Goal: Contribute content: Add original content to the website for others to see

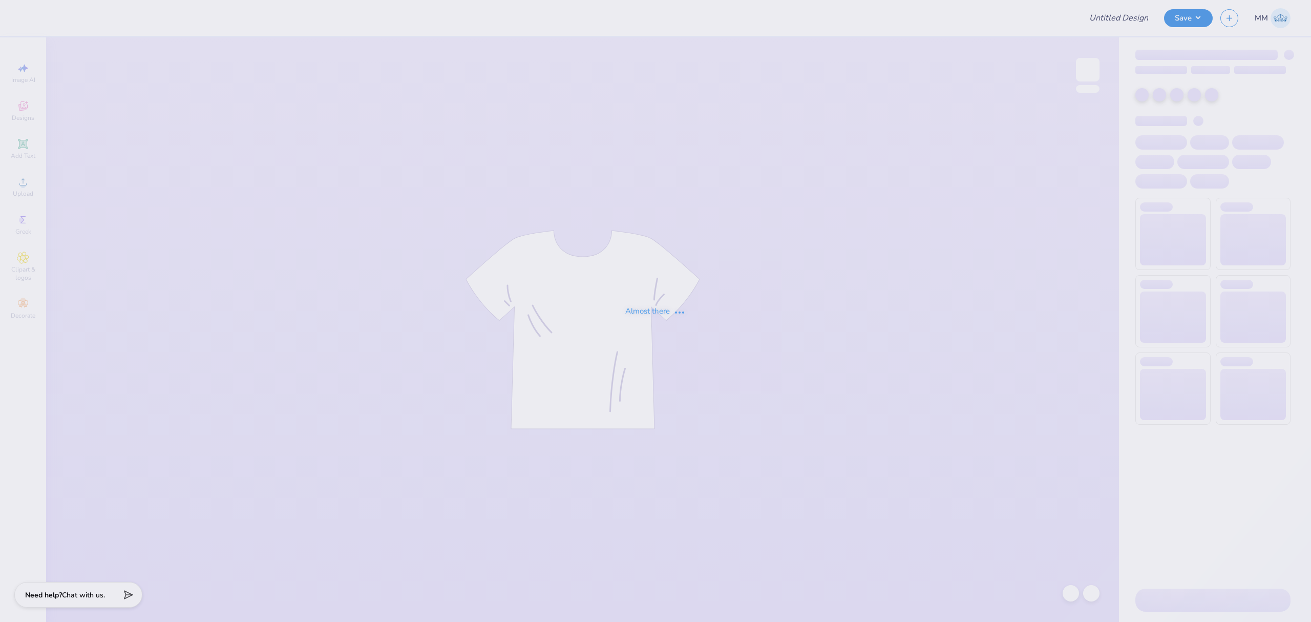
type input "Pike Ark V. Notre Dame Tee'25"
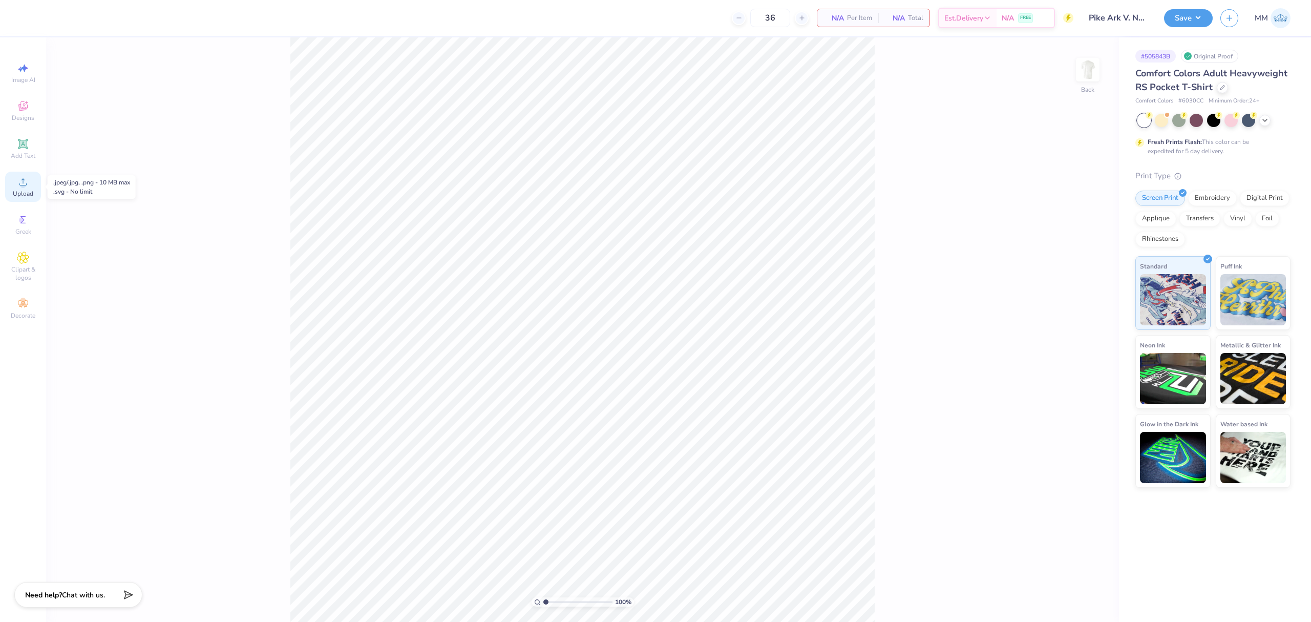
click at [30, 195] on span "Upload" at bounding box center [23, 193] width 20 height 8
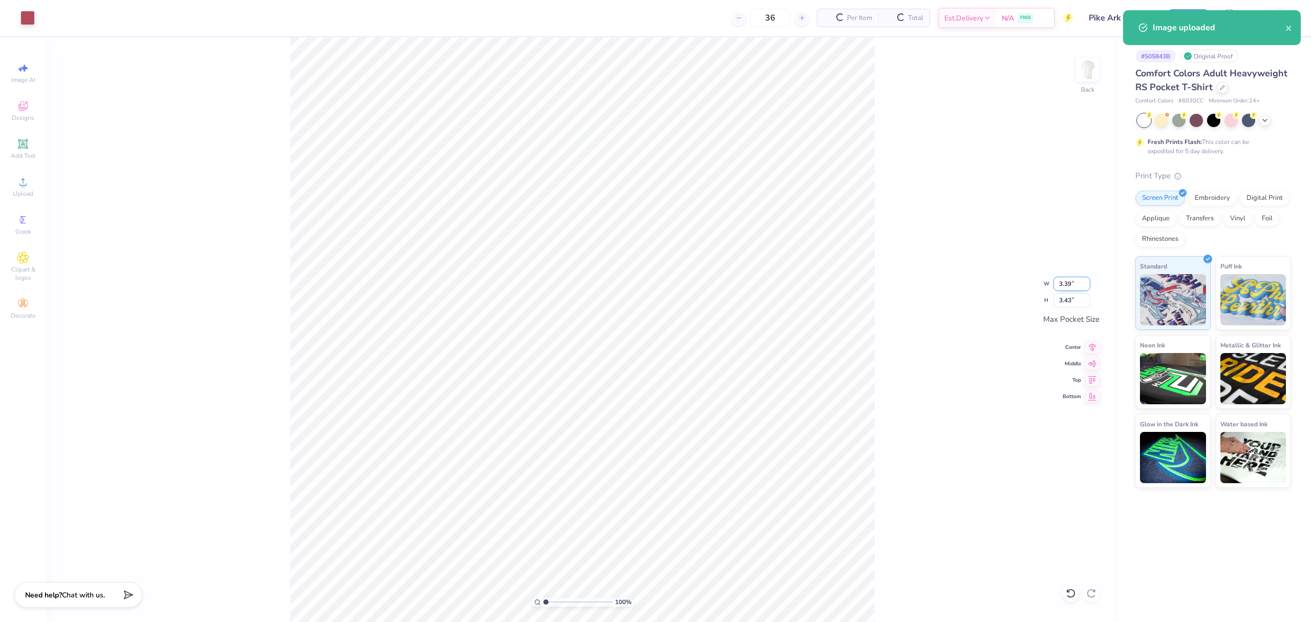
click at [1066, 281] on input "3.39" at bounding box center [1071, 283] width 37 height 14
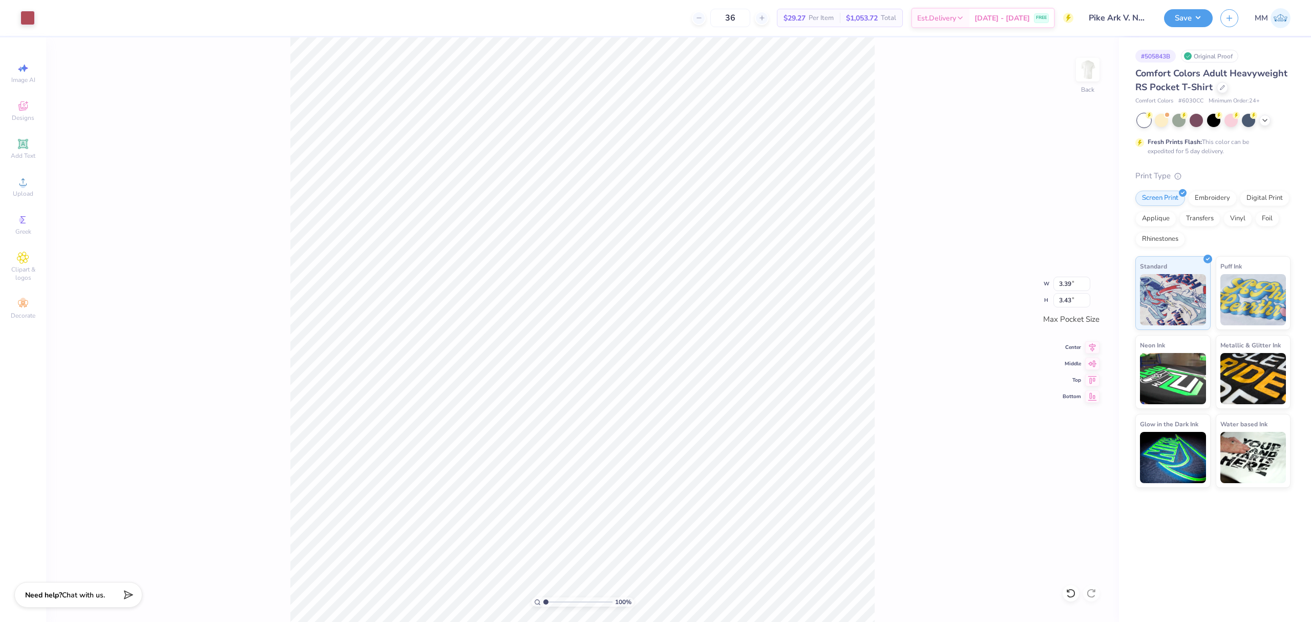
type input "1.86"
type input "1.89"
click at [27, 141] on icon at bounding box center [23, 144] width 8 height 8
type input "3.50"
type input "1.01"
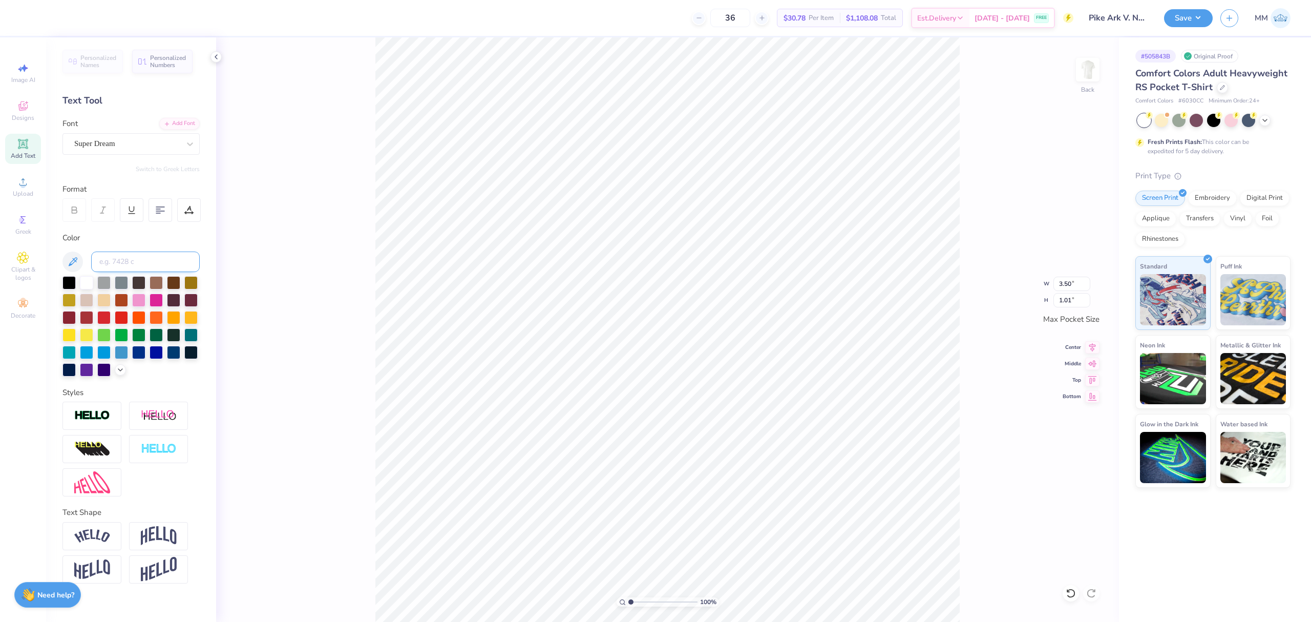
click at [119, 260] on input at bounding box center [145, 261] width 109 height 20
type input "7419"
type input "3.44"
type input "0.99"
click at [167, 120] on icon at bounding box center [167, 123] width 6 height 6
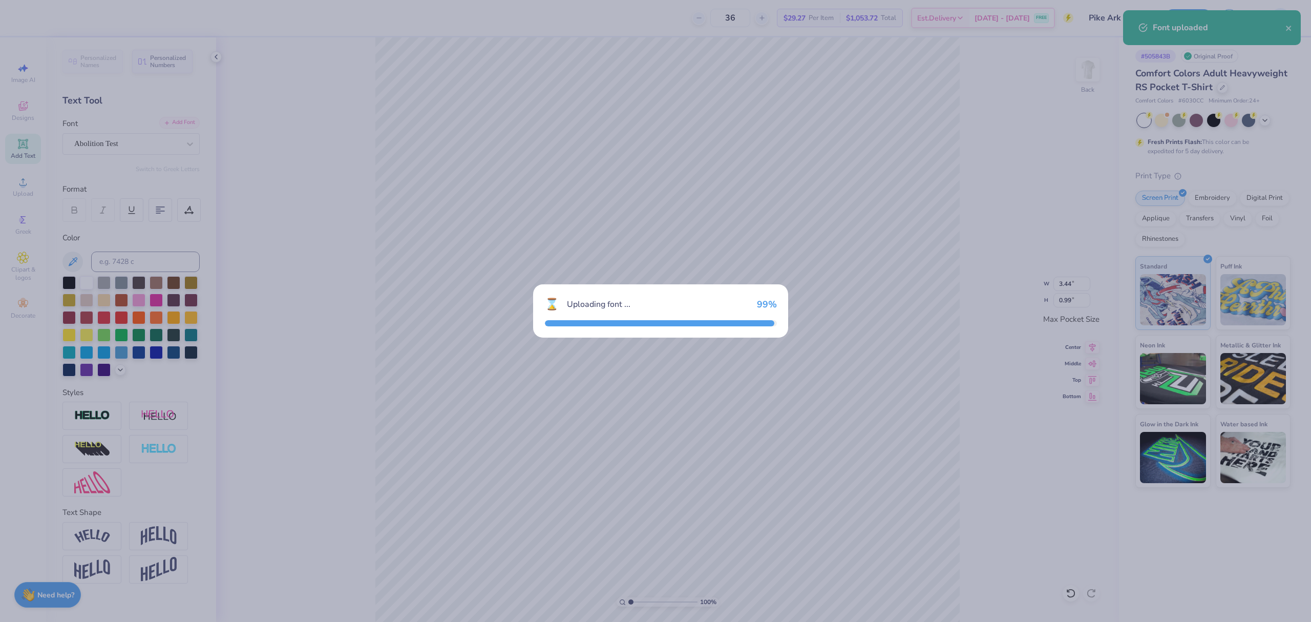
type input "1.71"
type input "1.08"
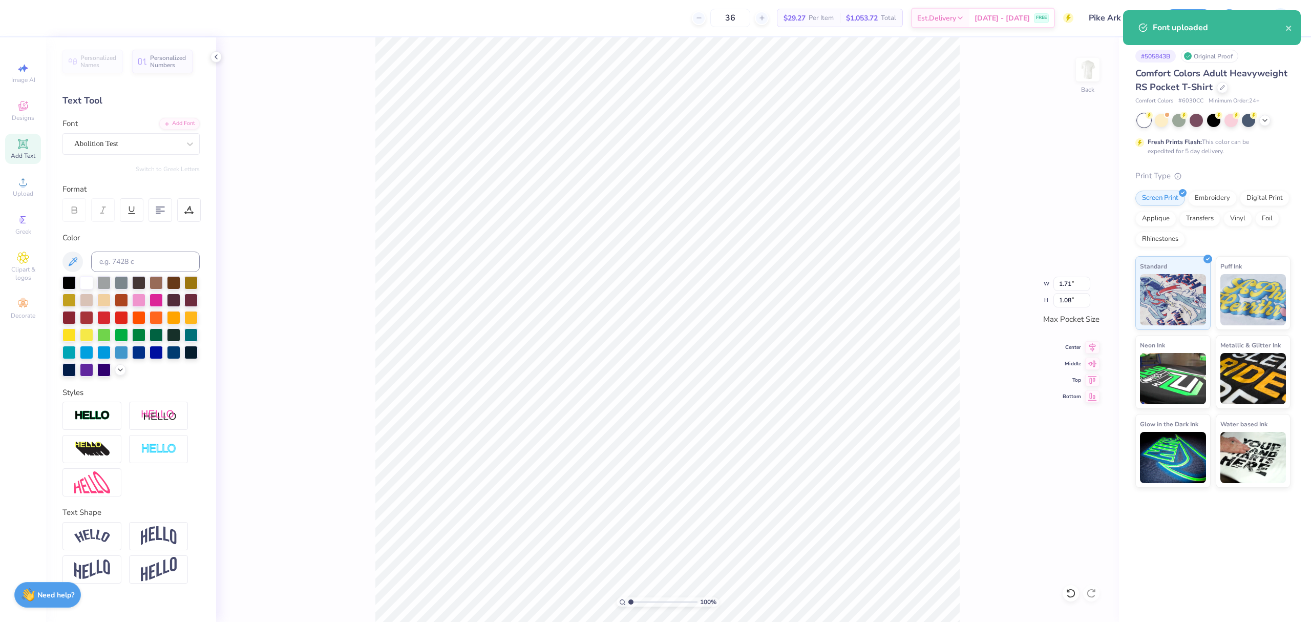
drag, startPoint x: 626, startPoint y: 601, endPoint x: 641, endPoint y: 599, distance: 15.5
click at [641, 601] on div "100 %" at bounding box center [667, 601] width 102 height 9
drag, startPoint x: 641, startPoint y: 599, endPoint x: 678, endPoint y: 602, distance: 37.5
click at [654, 602] on input "range" at bounding box center [662, 601] width 69 height 9
click at [651, 603] on input "range" at bounding box center [662, 601] width 69 height 9
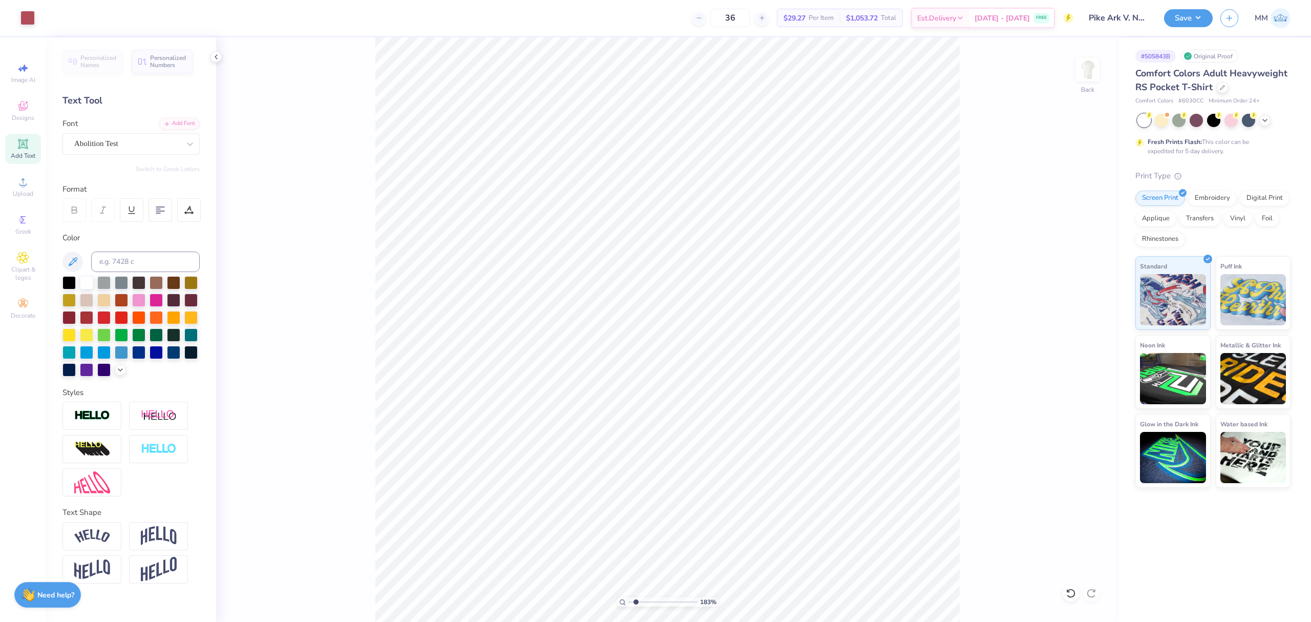
click at [634, 597] on input "range" at bounding box center [662, 601] width 69 height 9
drag, startPoint x: 637, startPoint y: 598, endPoint x: 655, endPoint y: 604, distance: 18.8
type input "4.61"
click at [655, 604] on input "range" at bounding box center [662, 601] width 69 height 9
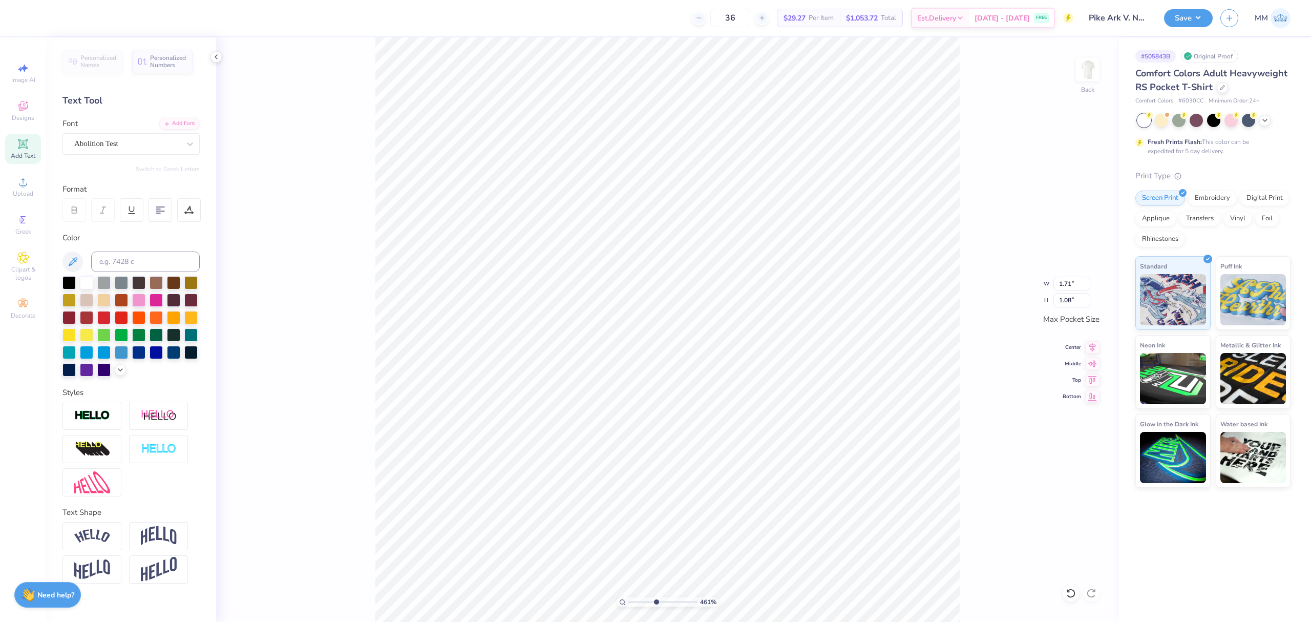
paste textarea "Arkansas"
type textarea "Arkansas"
type input "1.26"
type input "0.36"
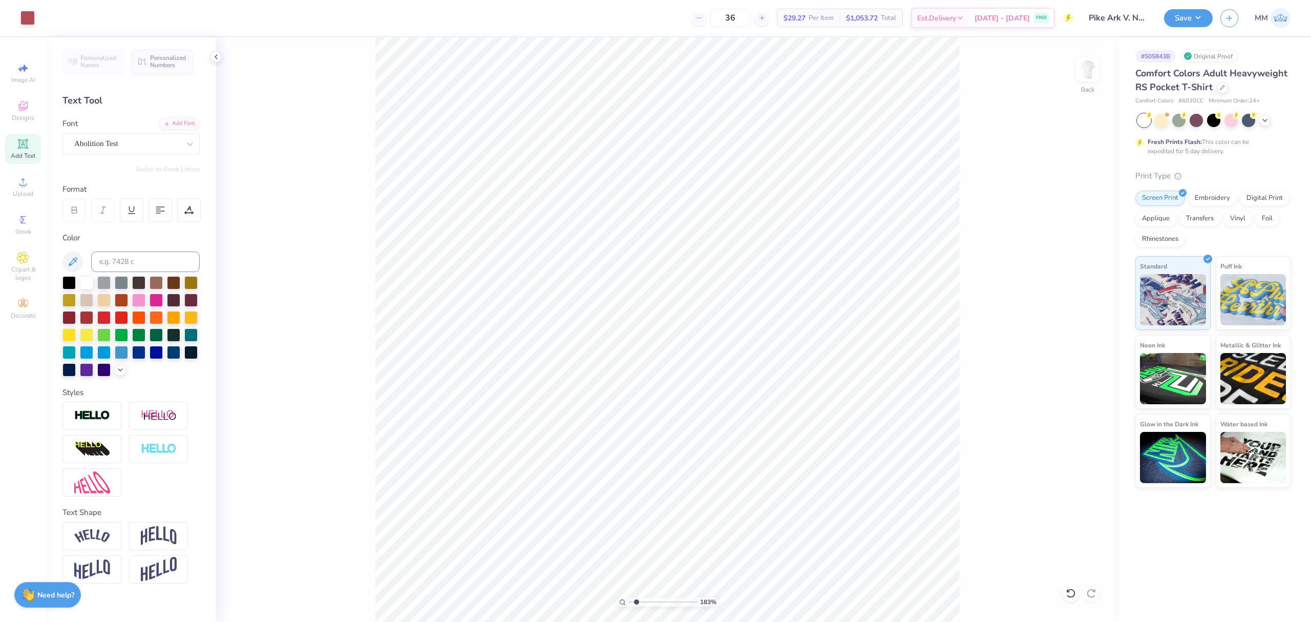
drag, startPoint x: 631, startPoint y: 598, endPoint x: 636, endPoint y: 601, distance: 5.5
click at [636, 601] on input "range" at bounding box center [662, 601] width 69 height 9
click at [771, 274] on li "Duplicate" at bounding box center [785, 273] width 80 height 20
drag, startPoint x: 633, startPoint y: 601, endPoint x: 648, endPoint y: 602, distance: 15.4
type input "3.62"
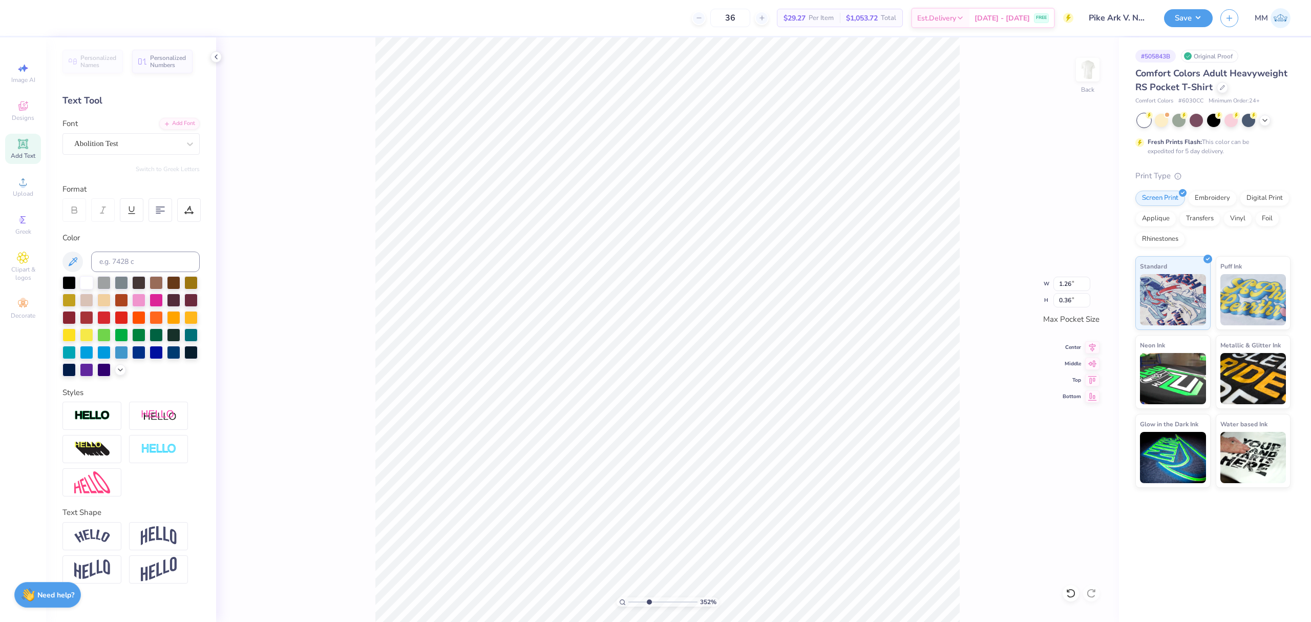
click at [648, 602] on input "range" at bounding box center [662, 601] width 69 height 9
click at [1069, 592] on icon at bounding box center [1070, 593] width 10 height 10
click at [1070, 592] on icon at bounding box center [1070, 593] width 10 height 10
click at [181, 125] on div "Add Font" at bounding box center [179, 123] width 40 height 12
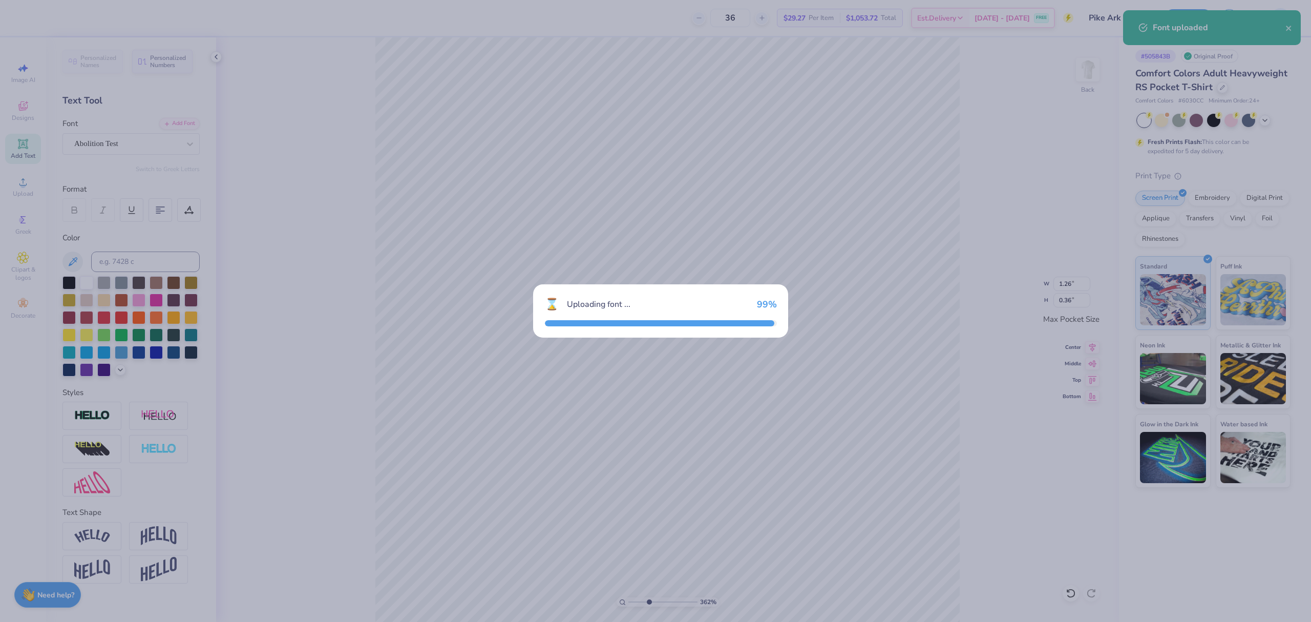
type input "1.72"
type input "0.34"
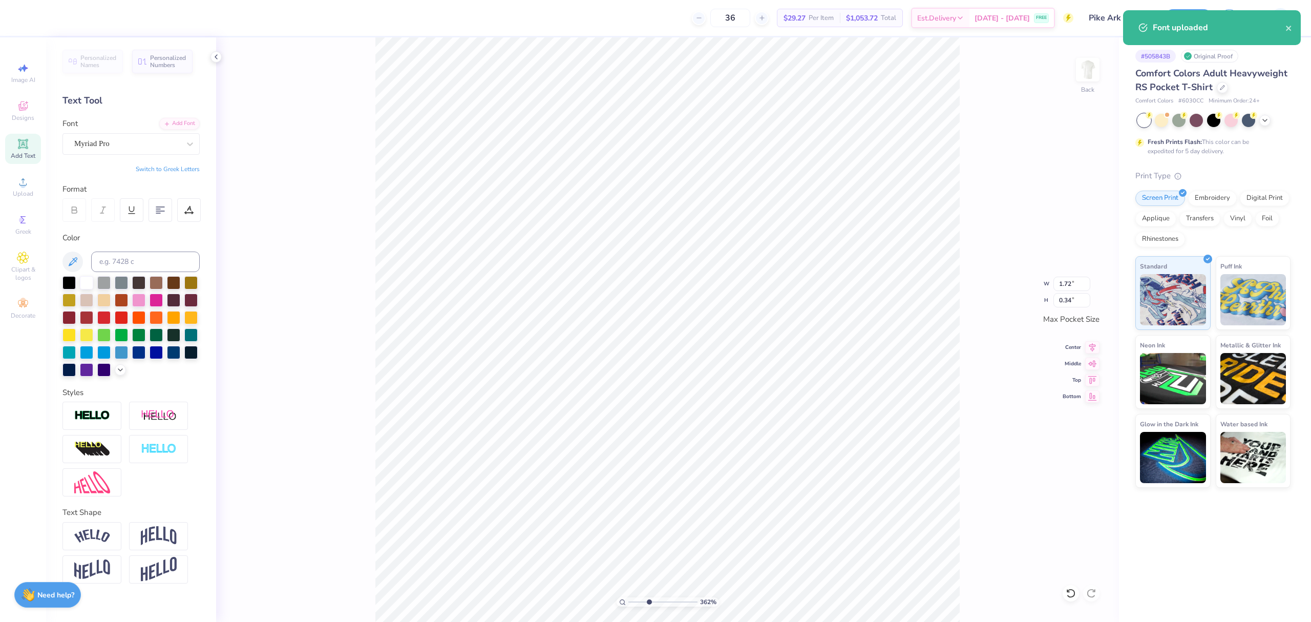
type textarea "®"
type input "0.26"
type input "1.26"
type input "0.36"
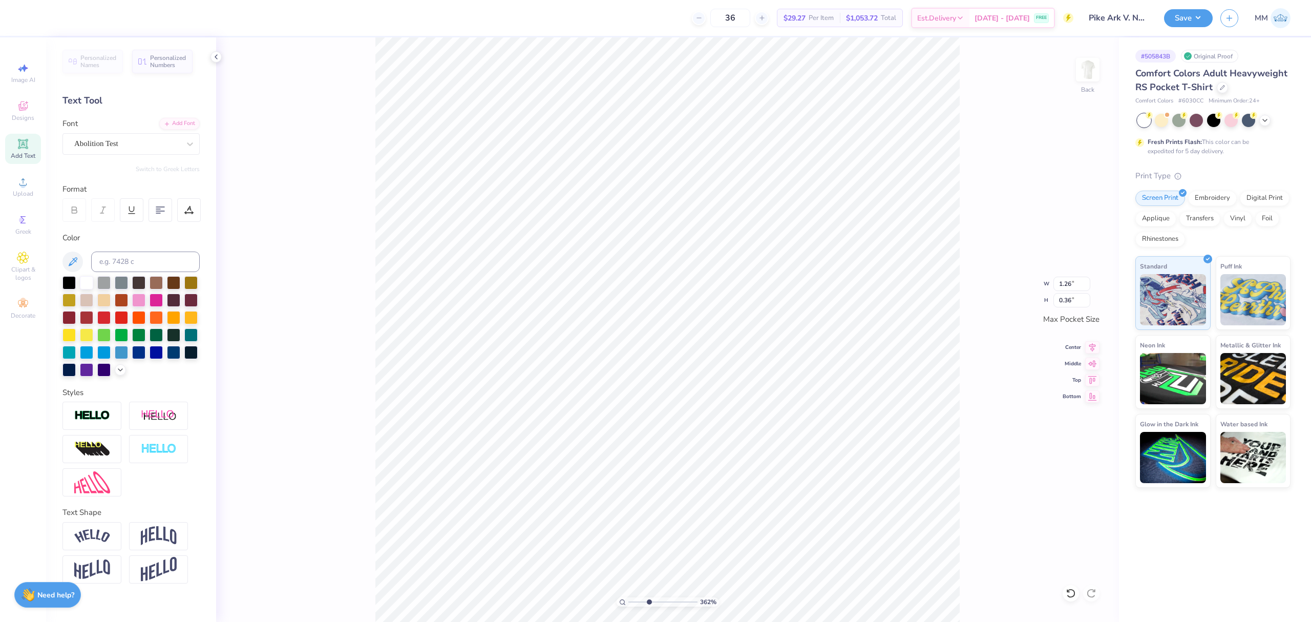
type input "1.68"
type input "0.47"
type input "0.26"
drag, startPoint x: 651, startPoint y: 601, endPoint x: 682, endPoint y: 606, distance: 31.7
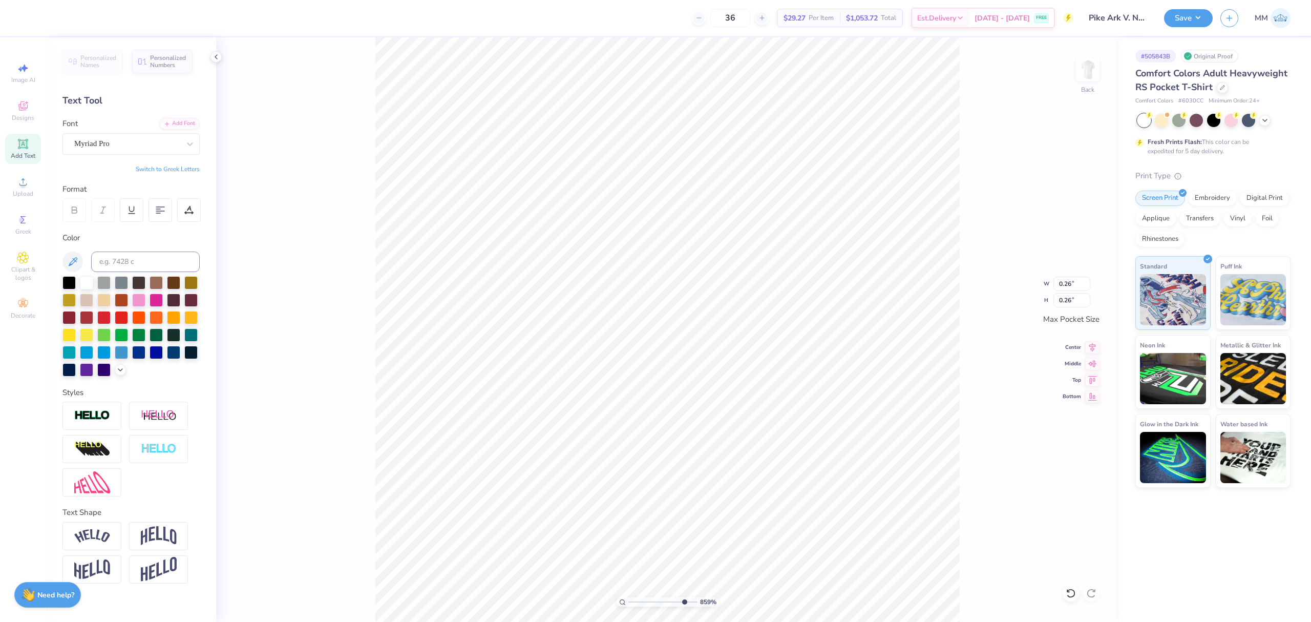
type input "8.59"
click at [682, 606] on input "range" at bounding box center [662, 601] width 69 height 9
type input "0.21"
drag, startPoint x: 681, startPoint y: 601, endPoint x: 652, endPoint y: 586, distance: 32.1
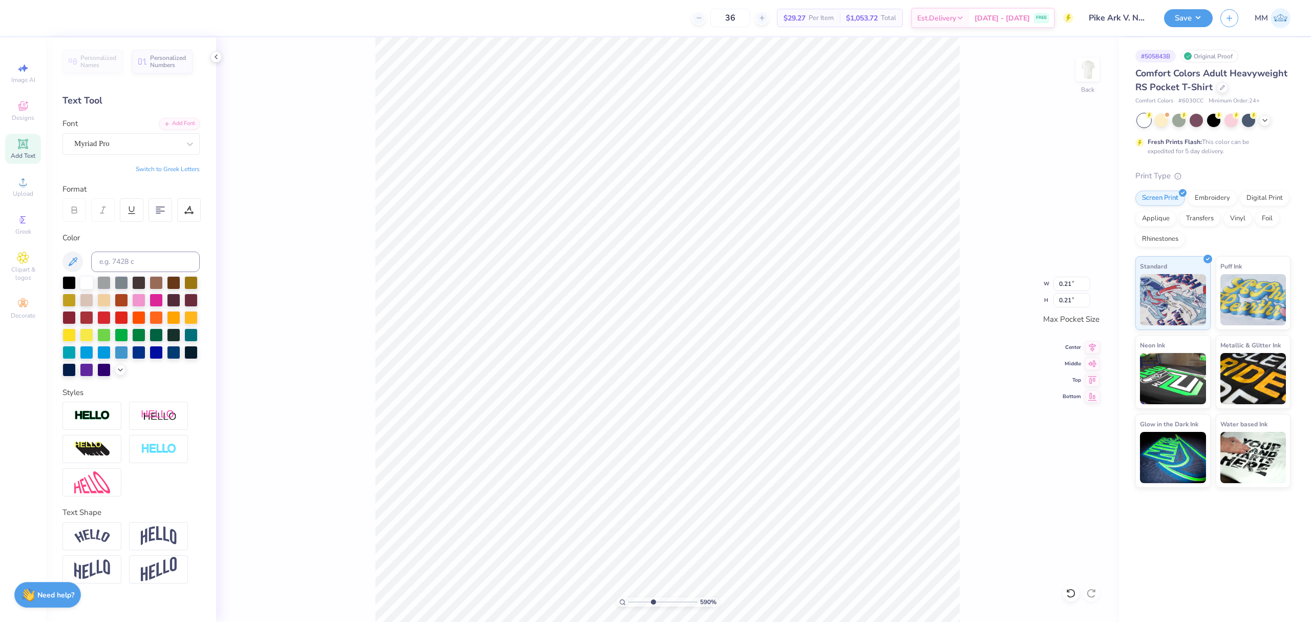
click at [652, 597] on input "range" at bounding box center [662, 601] width 69 height 9
click at [677, 503] on li "Group" at bounding box center [683, 507] width 80 height 20
drag, startPoint x: 634, startPoint y: 601, endPoint x: 633, endPoint y: 596, distance: 5.2
click at [633, 597] on input "range" at bounding box center [662, 601] width 69 height 9
drag, startPoint x: 633, startPoint y: 603, endPoint x: 657, endPoint y: 616, distance: 28.2
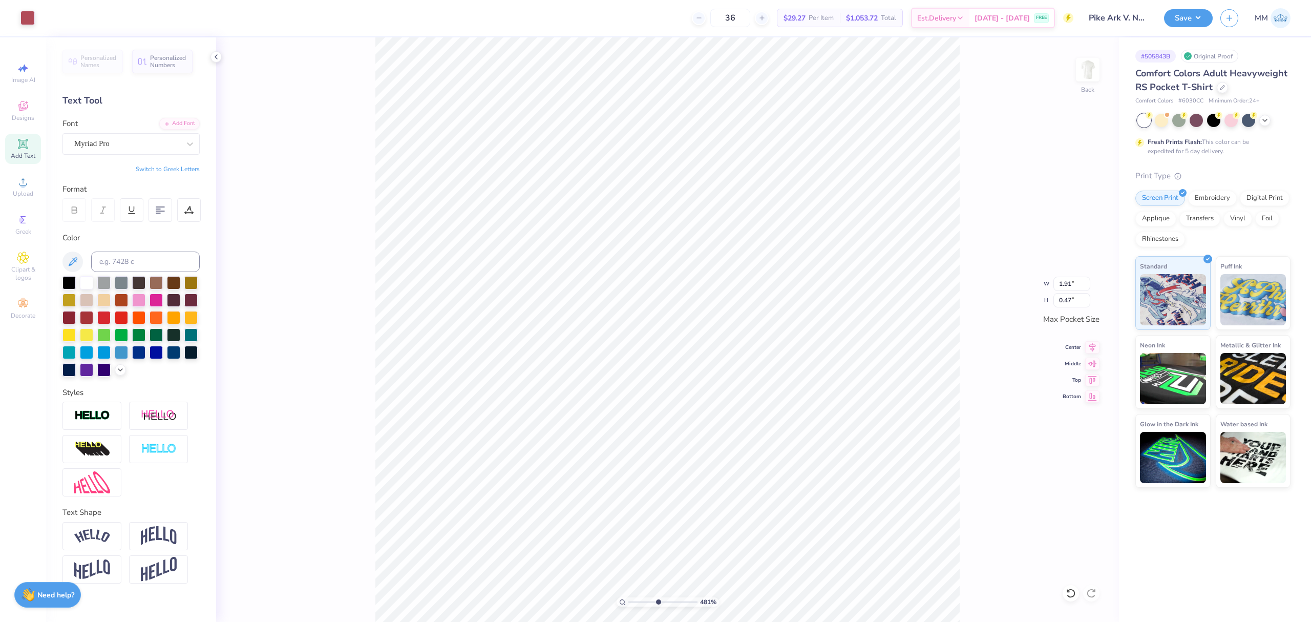
type input "4.91"
click at [657, 606] on input "range" at bounding box center [662, 601] width 69 height 9
type input "1.86"
type input "1.89"
click at [1069, 283] on input "1.86" at bounding box center [1071, 283] width 37 height 14
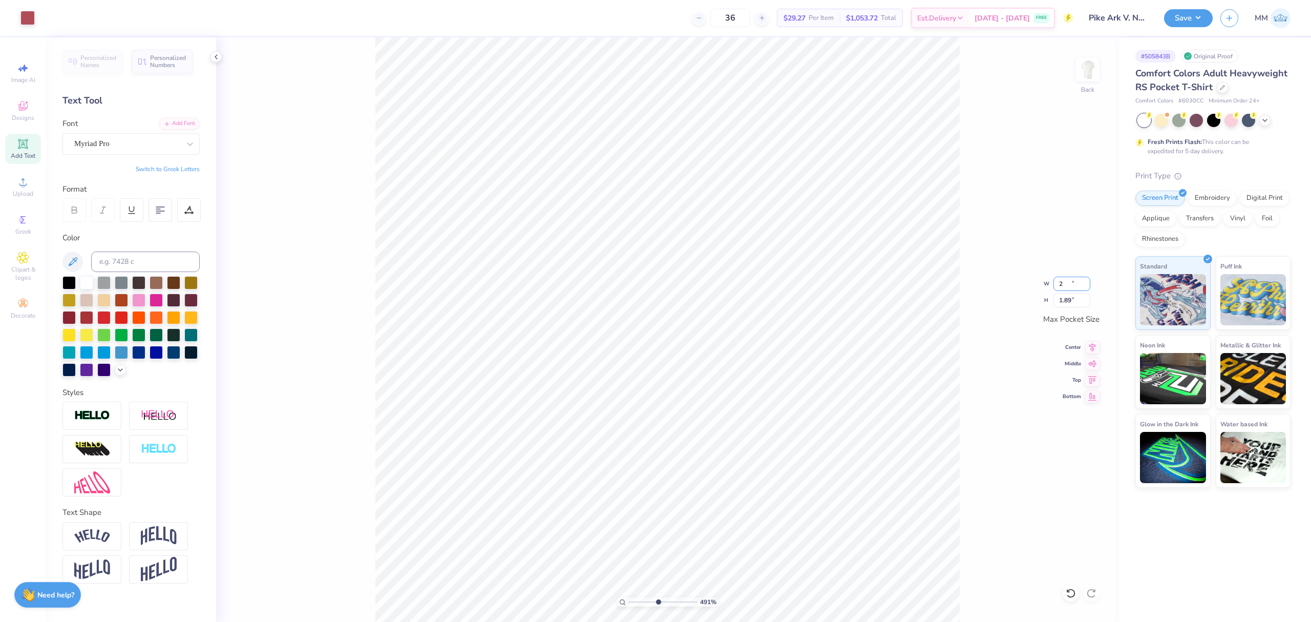
type input "2.00"
type input "2.03"
type input "1.91"
type input "0.47"
click at [1079, 285] on input "1.91" at bounding box center [1071, 283] width 37 height 14
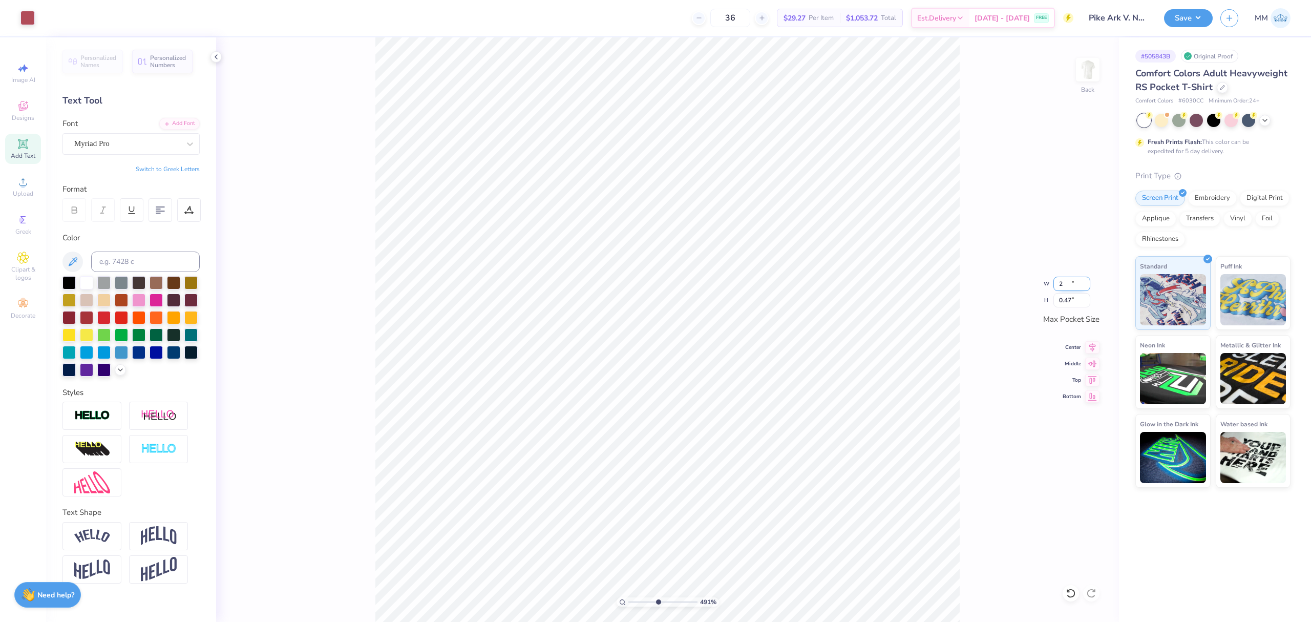
type input "2.00"
type input "0.50"
click at [1064, 304] on input "2.62" at bounding box center [1071, 300] width 37 height 14
type input "3.5"
type input "2.67"
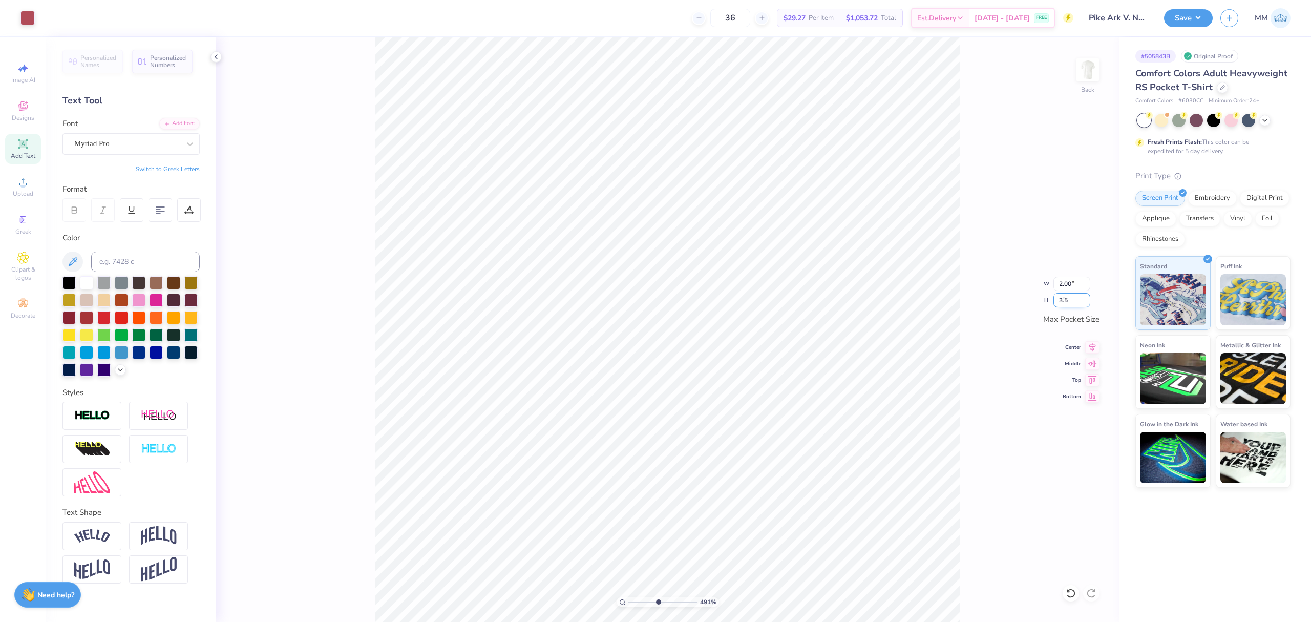
type input "3.50"
click at [1084, 347] on div "Center" at bounding box center [1080, 345] width 37 height 12
click at [1089, 363] on icon at bounding box center [1092, 362] width 9 height 7
drag, startPoint x: 656, startPoint y: 603, endPoint x: 587, endPoint y: 566, distance: 78.1
type input "1"
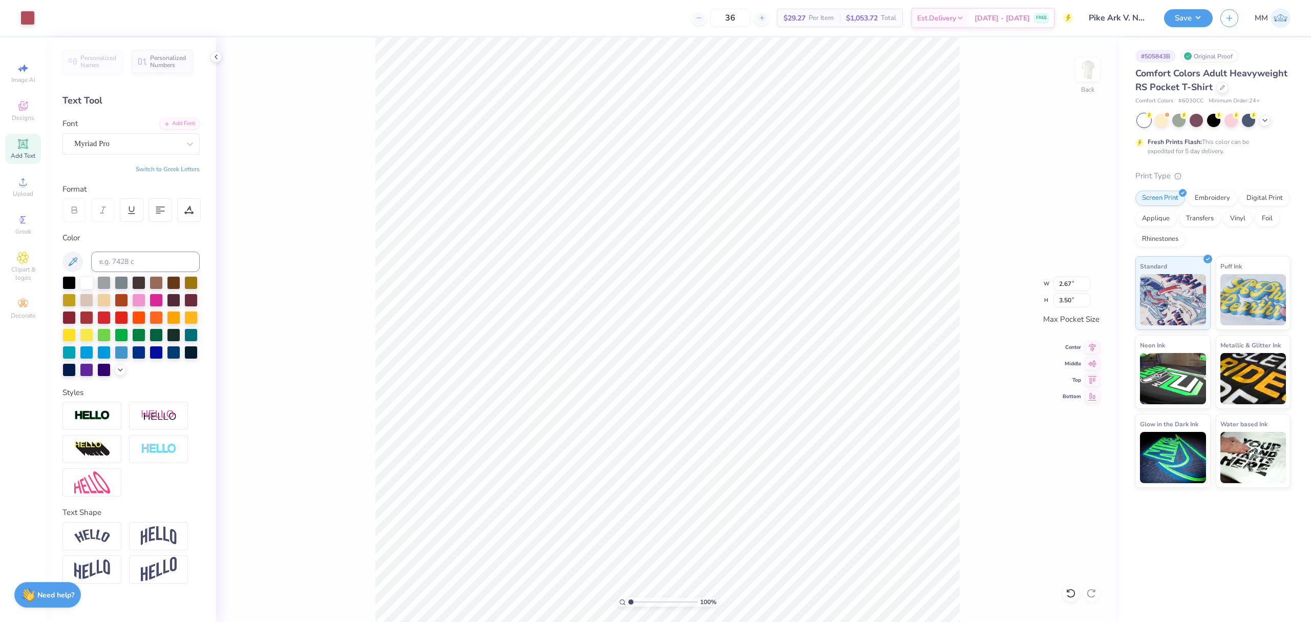
click at [628, 597] on input "range" at bounding box center [662, 601] width 69 height 9
click at [1090, 70] on img at bounding box center [1087, 69] width 41 height 41
click at [27, 191] on span "Upload" at bounding box center [23, 193] width 20 height 8
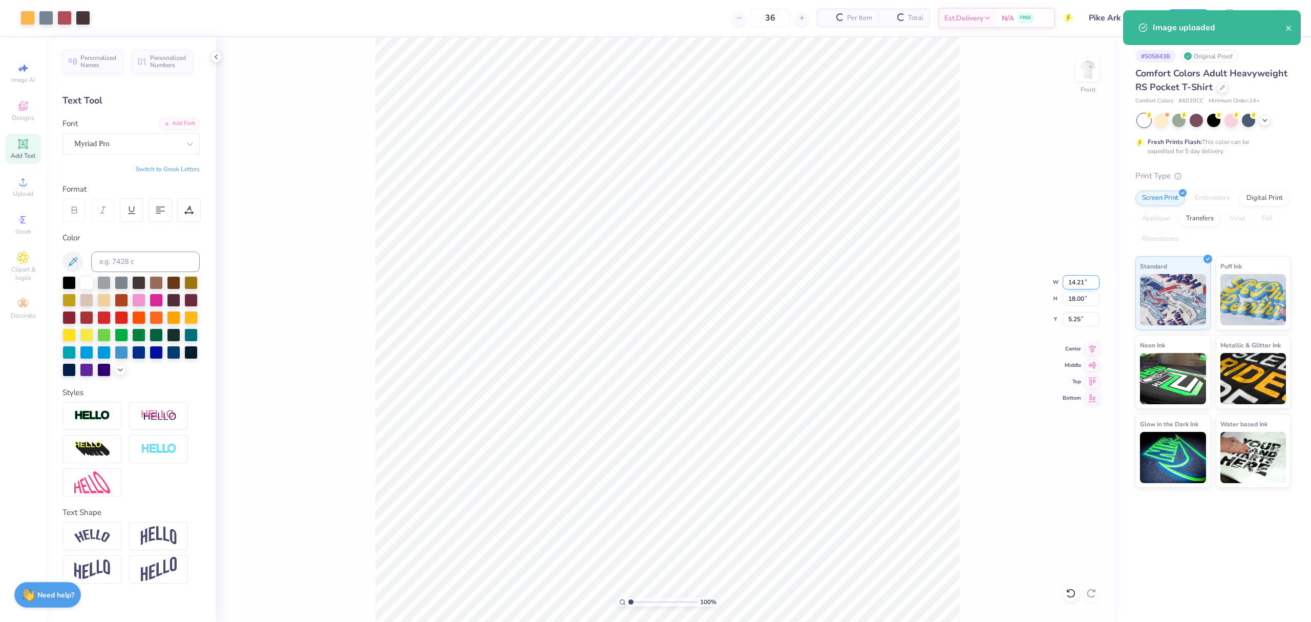
click at [1080, 283] on input "14.21" at bounding box center [1080, 282] width 37 height 14
type input "12.00"
type input "15.20"
type input "6.65"
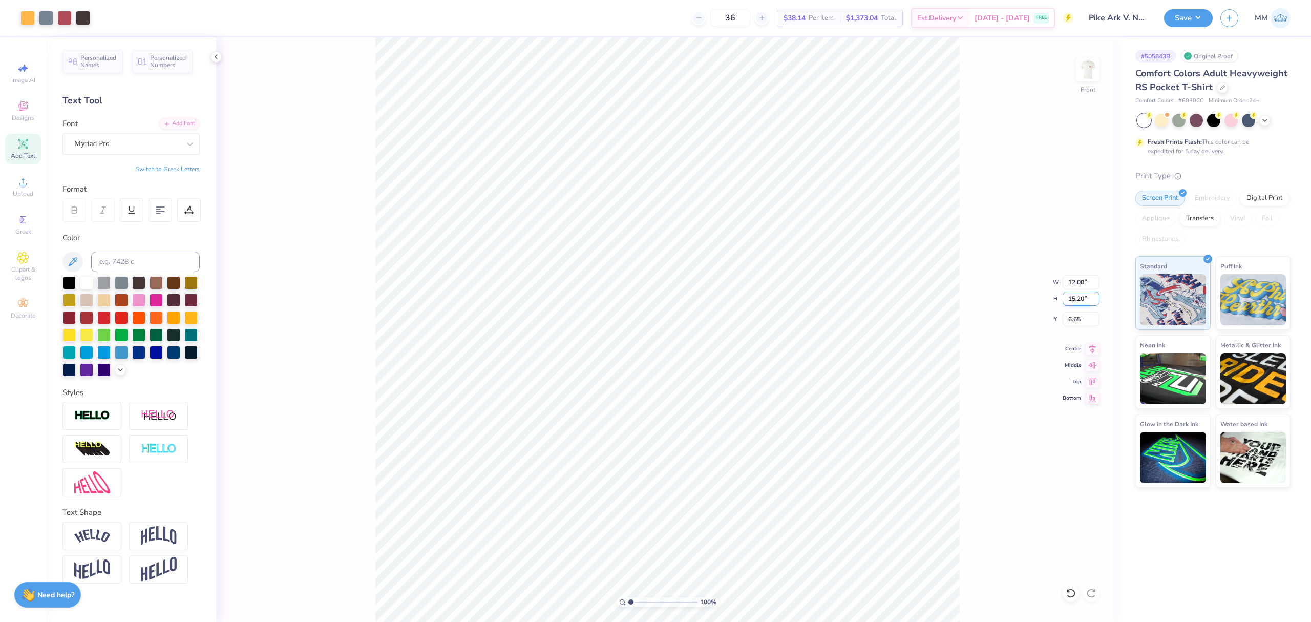
click at [1066, 300] on input "15.20" at bounding box center [1080, 298] width 37 height 14
type input "15"
type input "11.84"
type input "15.00"
click at [1089, 320] on input "6.75" at bounding box center [1080, 319] width 37 height 14
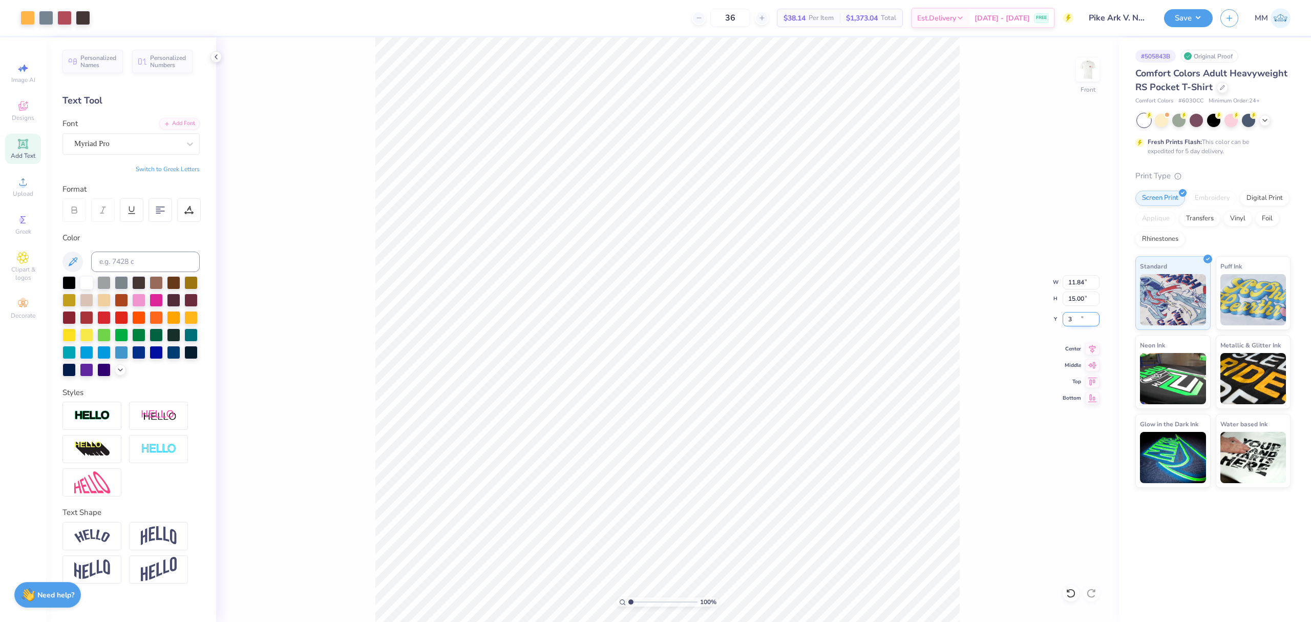
type input "3.00"
click at [25, 189] on span "Upload" at bounding box center [23, 193] width 20 height 8
click at [31, 141] on div "Add Text" at bounding box center [23, 149] width 36 height 30
click at [131, 146] on div "Super Dream" at bounding box center [127, 144] width 108 height 16
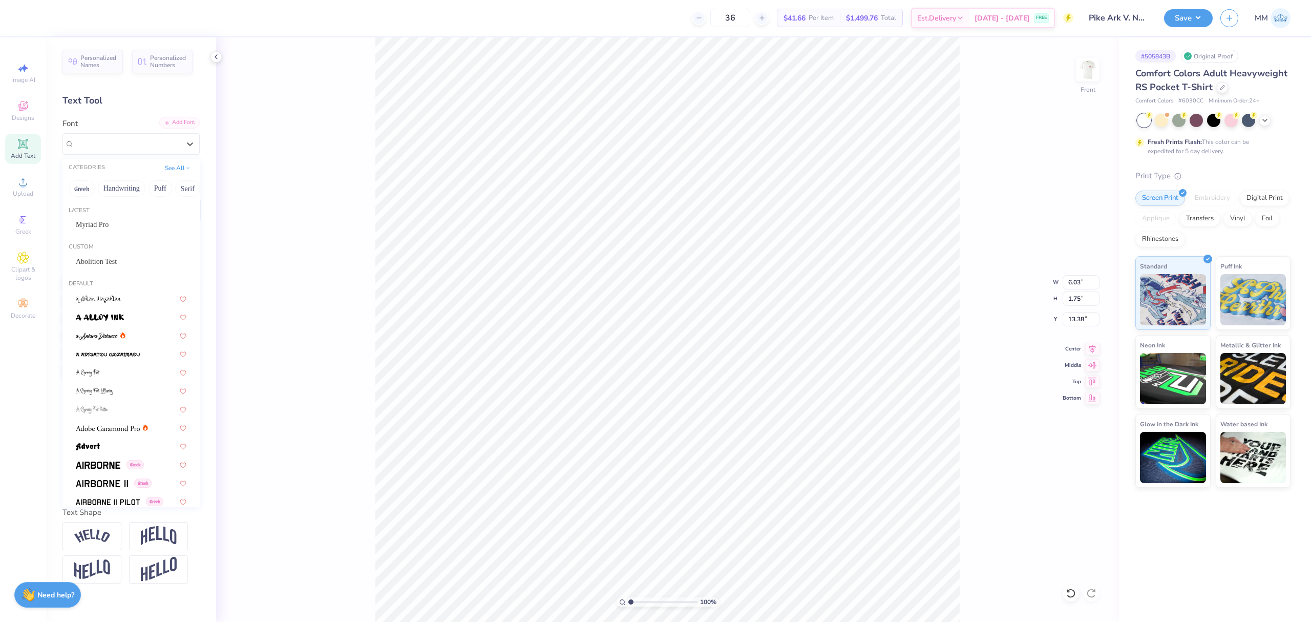
click at [172, 123] on div "Add Font" at bounding box center [179, 123] width 40 height 12
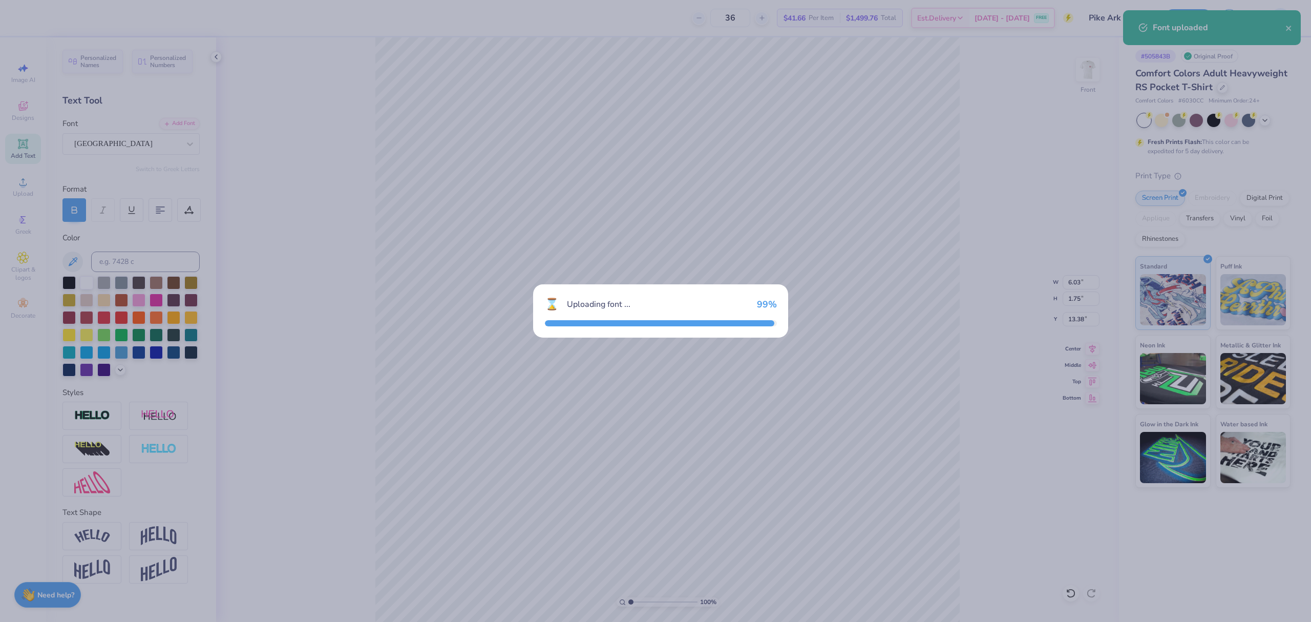
type input "7.12"
type input "2.12"
type input "13.19"
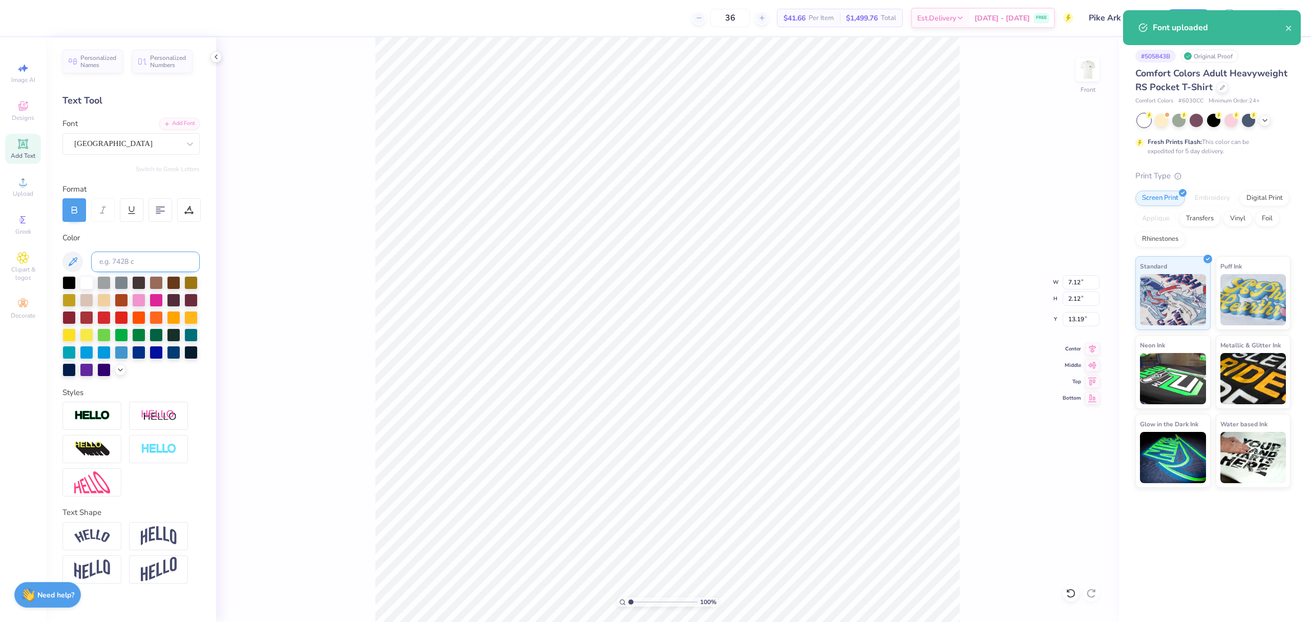
click at [135, 262] on input at bounding box center [145, 261] width 109 height 20
type input "7419"
type input "22.87"
type textarea "PIKE"
click at [730, 426] on li "Duplicate" at bounding box center [744, 427] width 80 height 20
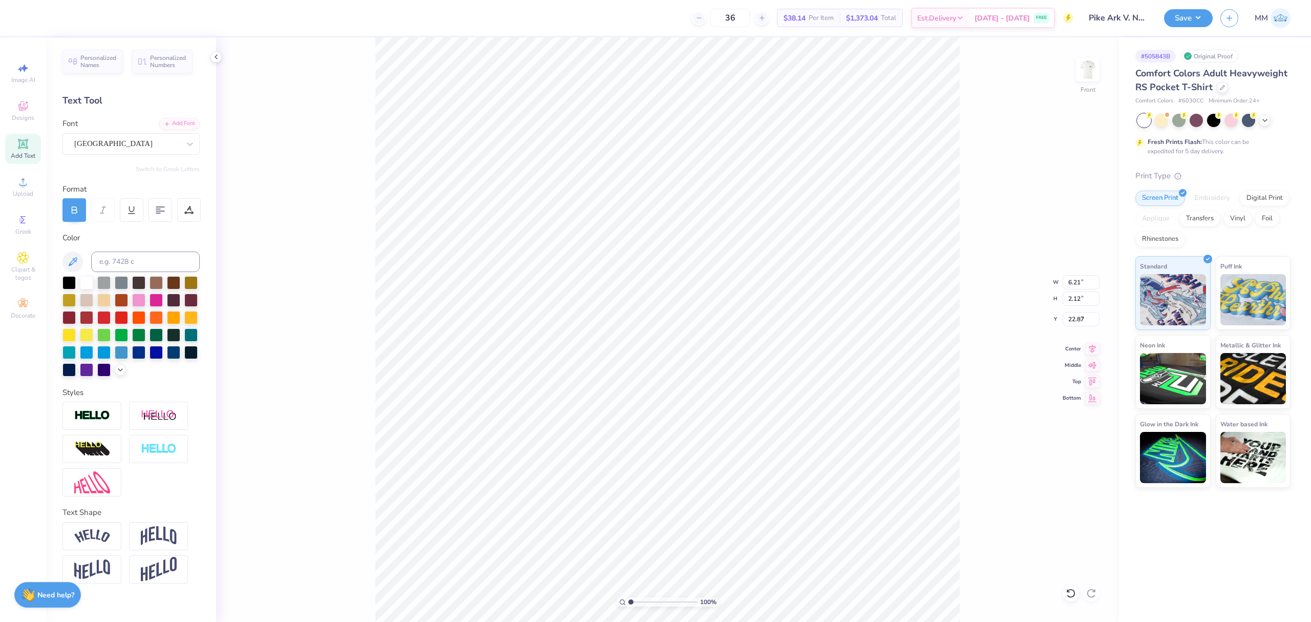
type input "3.78"
type input "4.20"
type input "1.44"
click at [1088, 347] on icon at bounding box center [1092, 347] width 14 height 12
type input "4.16"
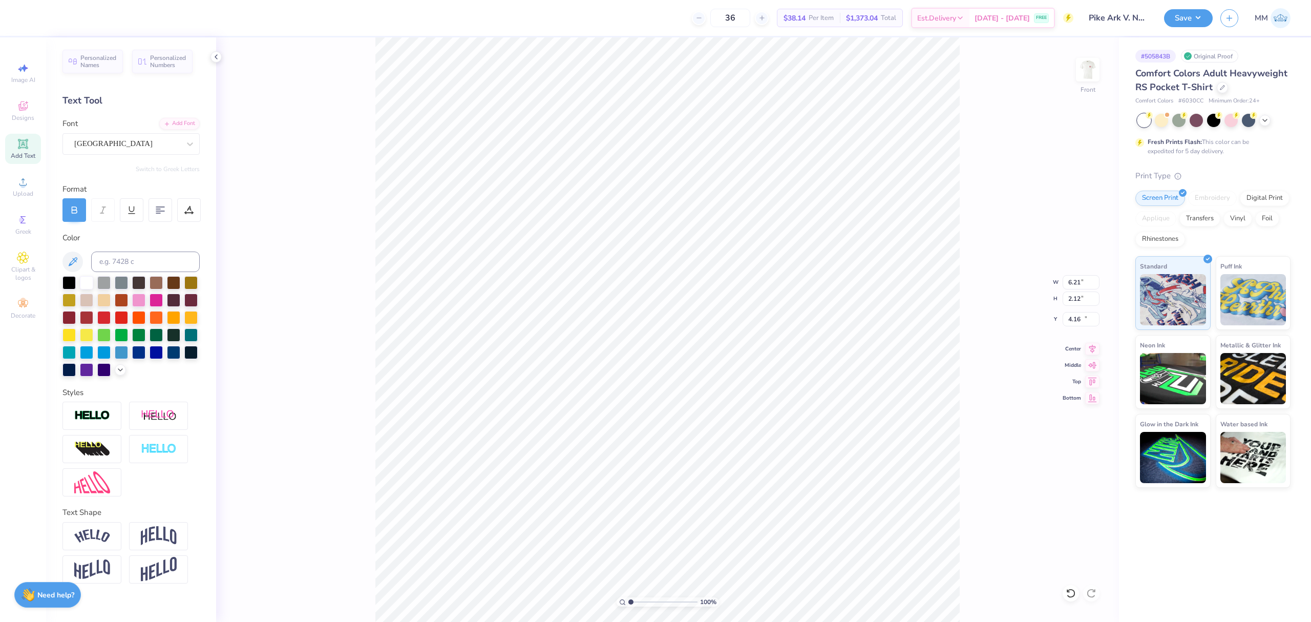
type input "6.21"
type input "2.12"
type input "25.40"
type textarea "'25"
type input "2.35"
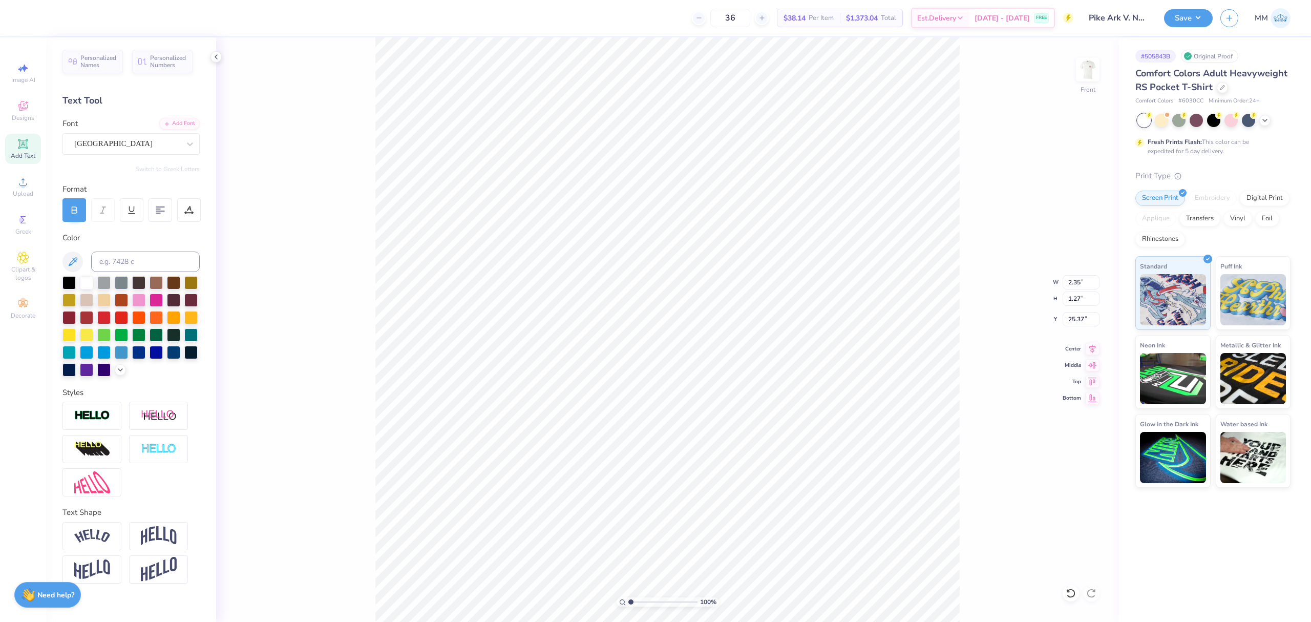
type input "1.27"
click at [134, 281] on div at bounding box center [138, 281] width 13 height 13
type input "14.58"
type input "1.90"
type input "1.03"
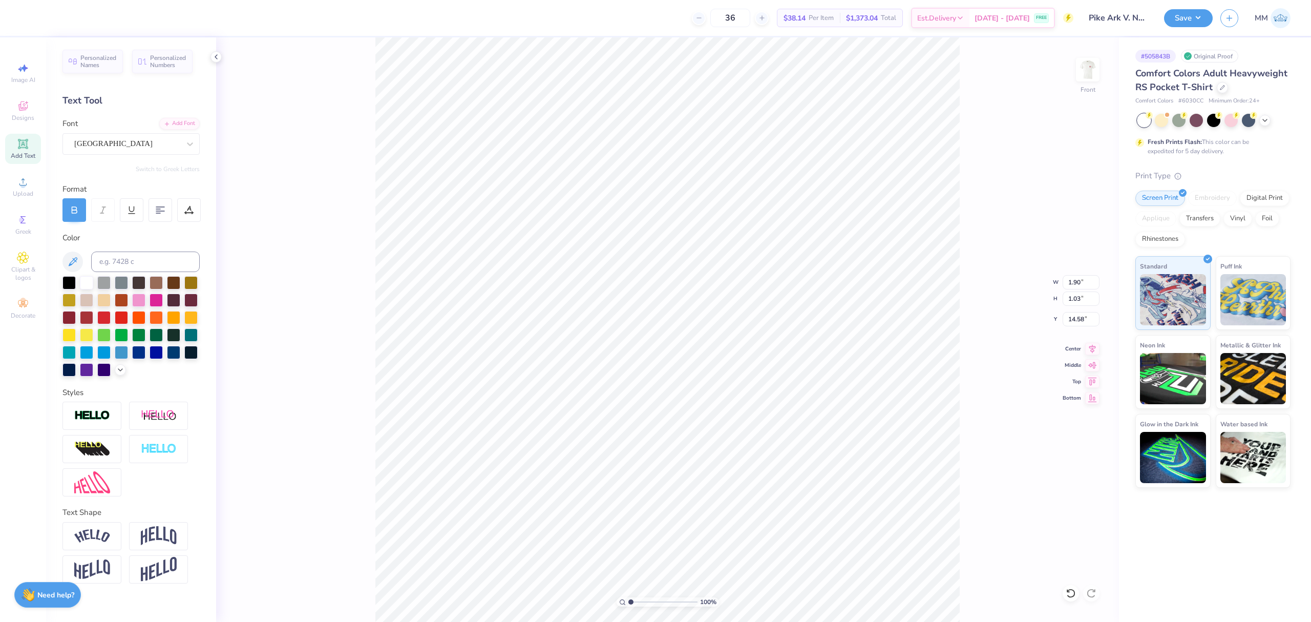
type input "15.00"
type input "1.97"
type input "1.06"
type input "14.96"
click at [1094, 349] on icon at bounding box center [1092, 347] width 7 height 9
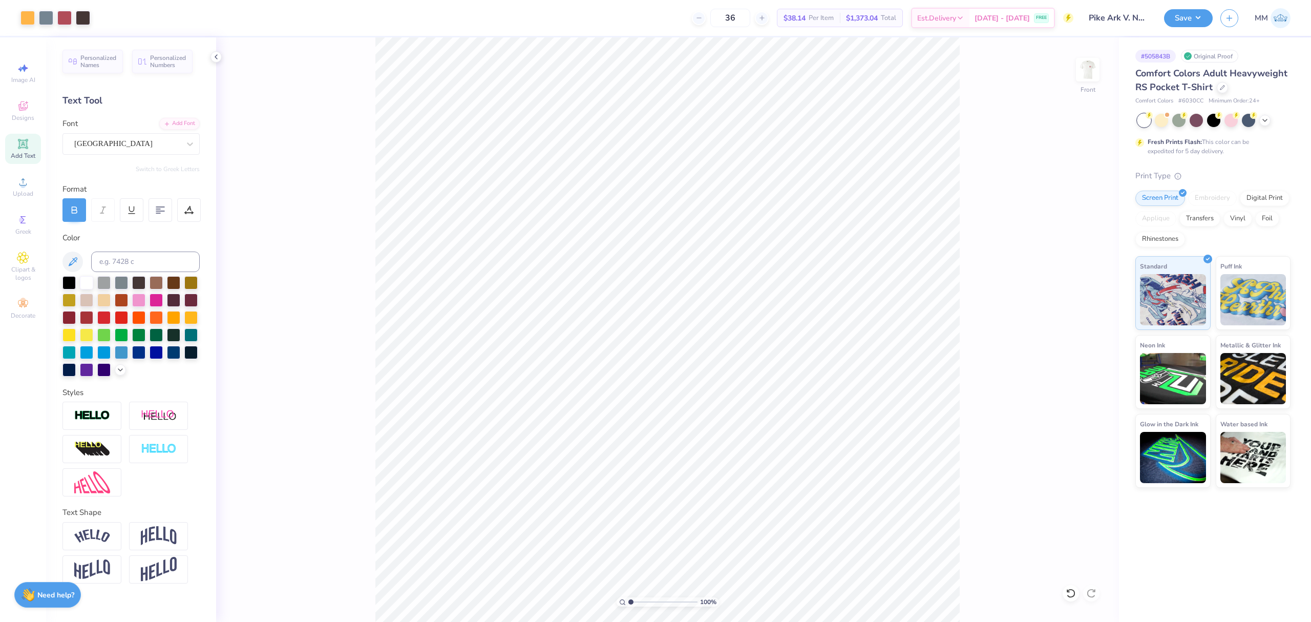
click at [406, 0] on html "Art colors 36 $38.14 Per Item $1,373.04 Total Est. Delivery Aug 23 - 26 FREE De…" at bounding box center [655, 311] width 1311 height 622
click at [1188, 23] on button "Save" at bounding box center [1188, 17] width 49 height 18
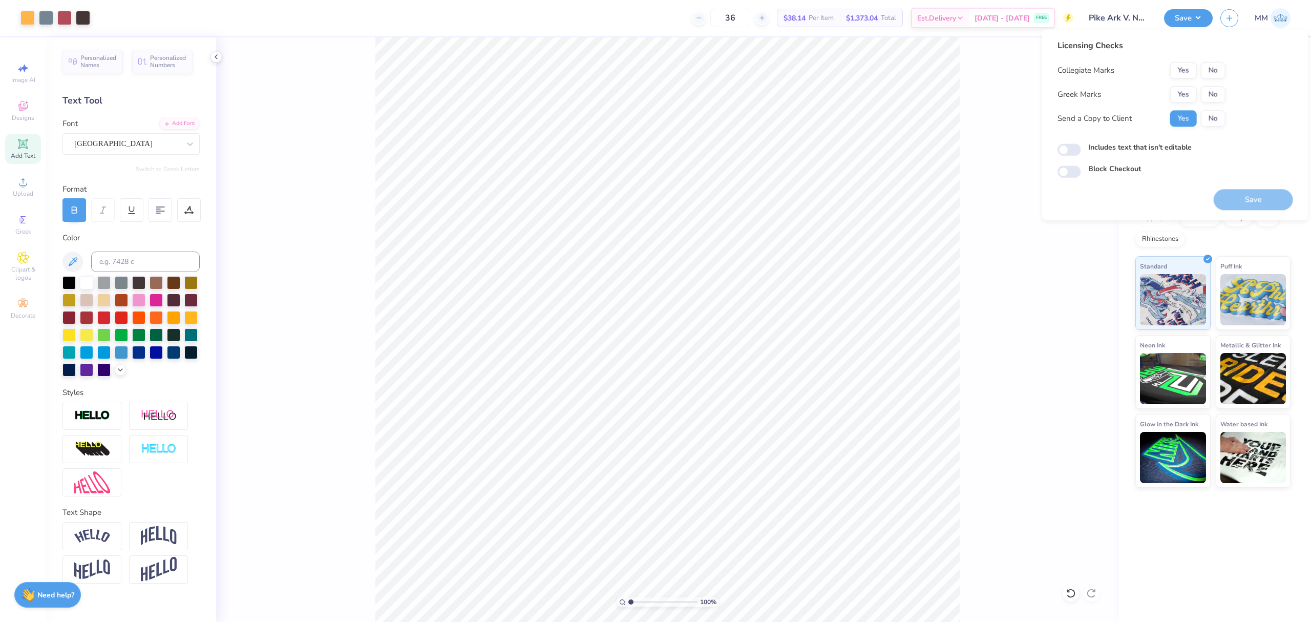
click at [1199, 74] on div "Yes No" at bounding box center [1197, 70] width 55 height 16
click at [1209, 71] on button "No" at bounding box center [1213, 70] width 25 height 16
click at [1185, 70] on button "Yes" at bounding box center [1183, 70] width 27 height 16
click at [1185, 87] on button "Yes" at bounding box center [1183, 94] width 27 height 16
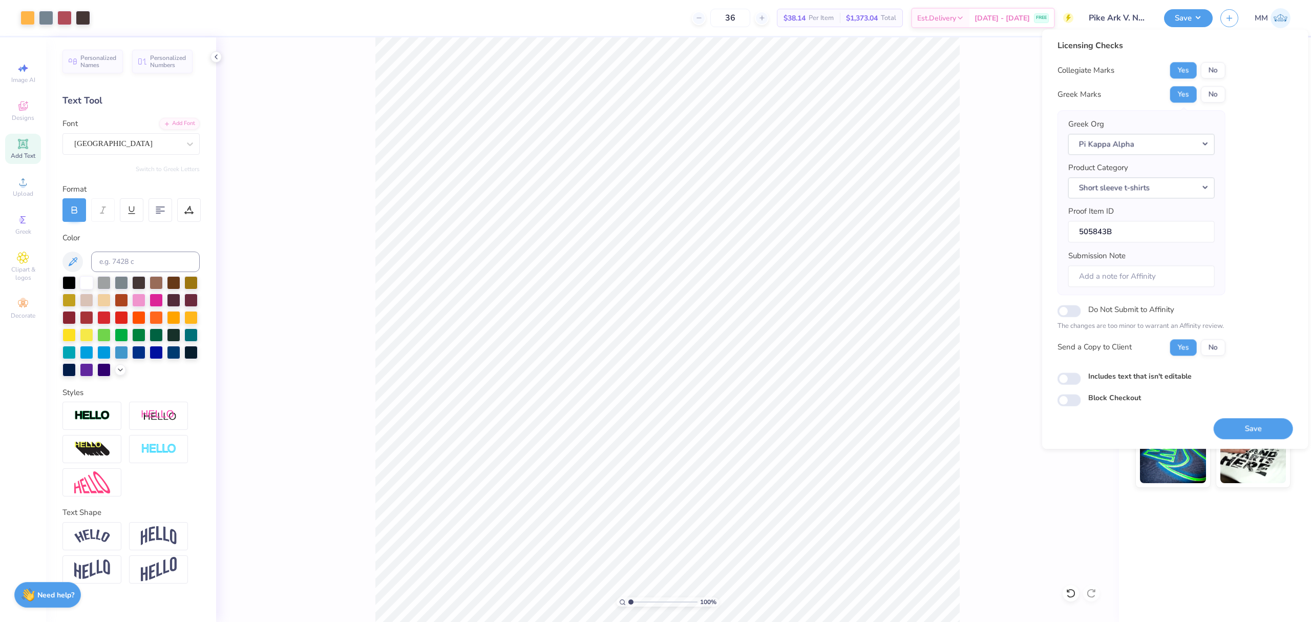
click at [1170, 380] on label "Includes text that isn't editable" at bounding box center [1139, 376] width 103 height 11
click at [1081, 380] on input "Includes text that isn't editable" at bounding box center [1069, 378] width 24 height 12
checkbox input "true"
click at [1223, 429] on button "Save" at bounding box center [1252, 428] width 79 height 21
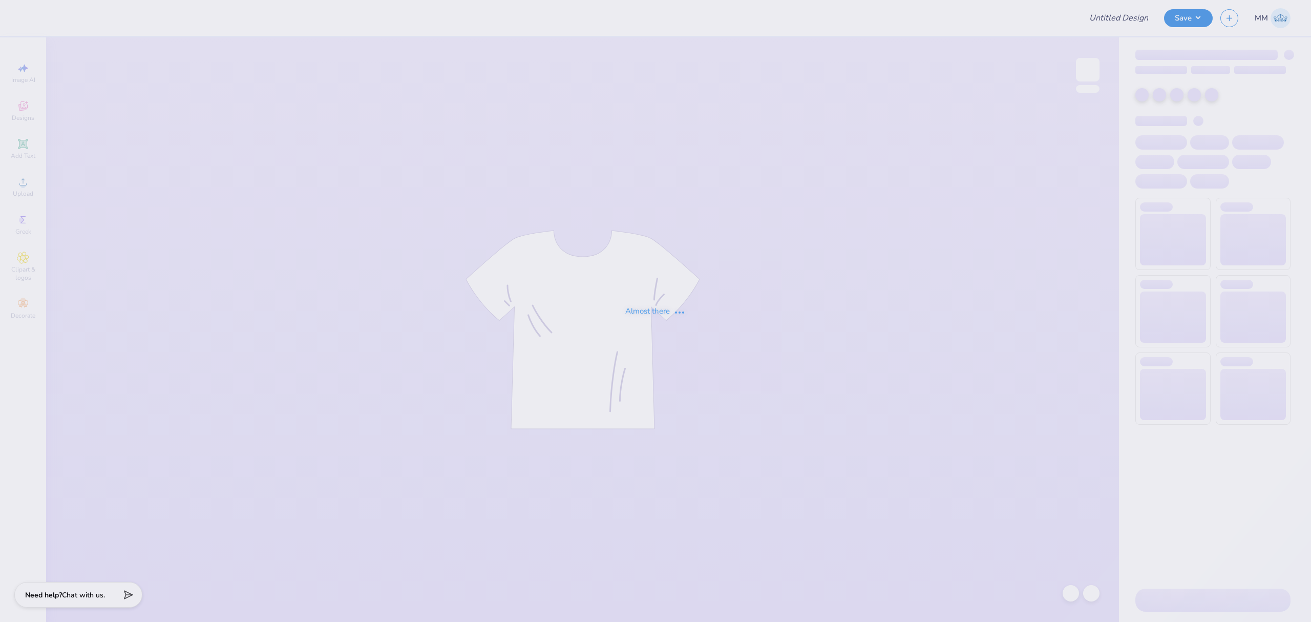
type input "Pike Ark V. Notre Dame Tee'25"
type input "Casachella Shirts 2025"
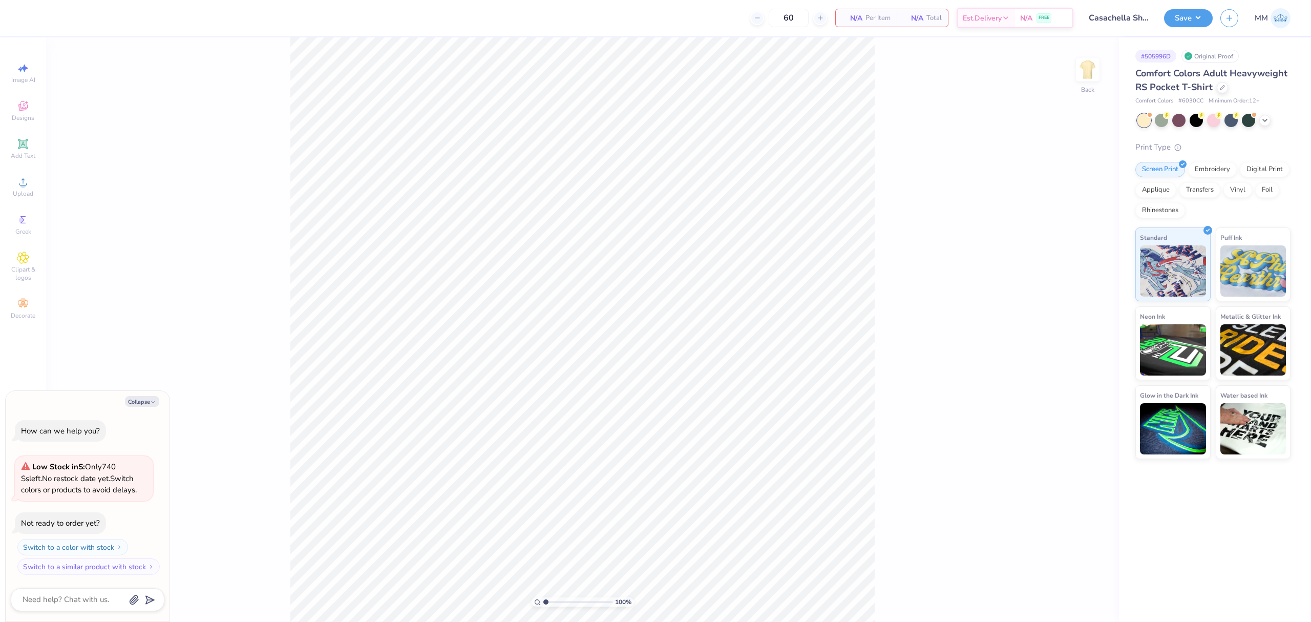
type textarea "x"
